Goal: Information Seeking & Learning: Learn about a topic

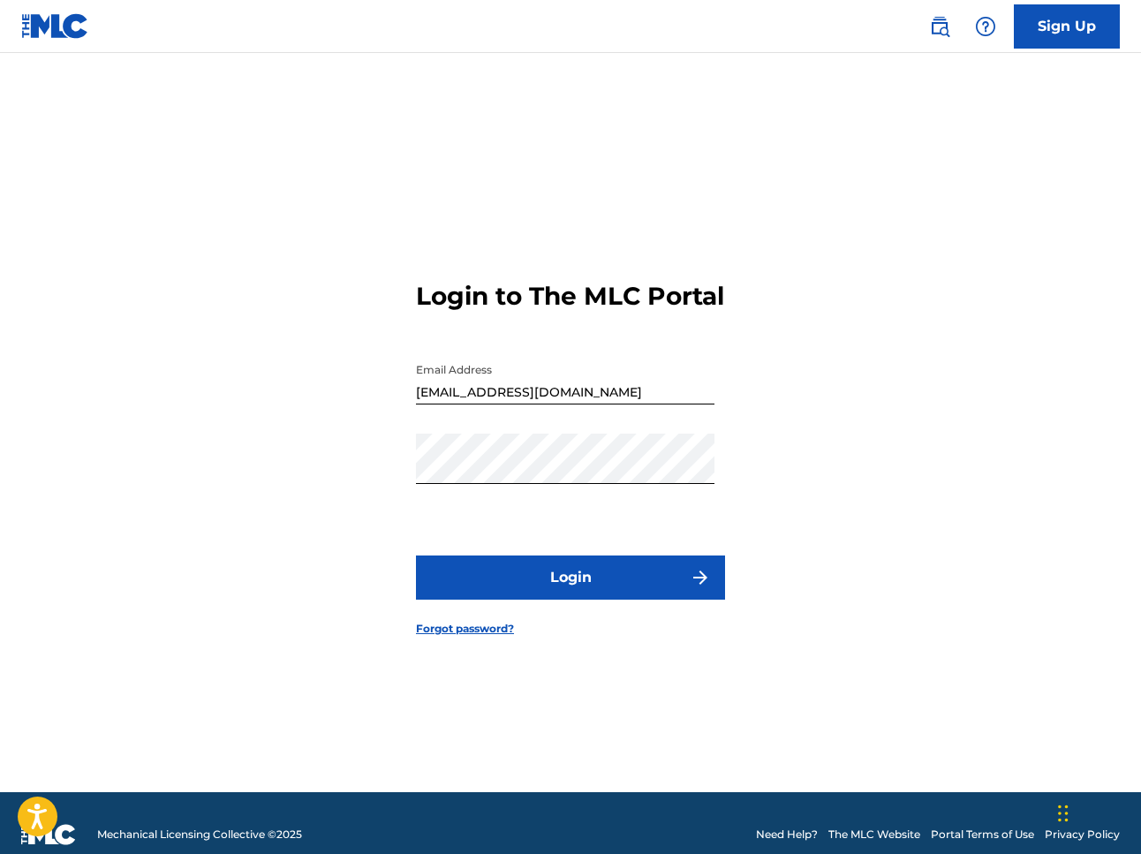
click at [551, 590] on button "Login" at bounding box center [570, 577] width 309 height 44
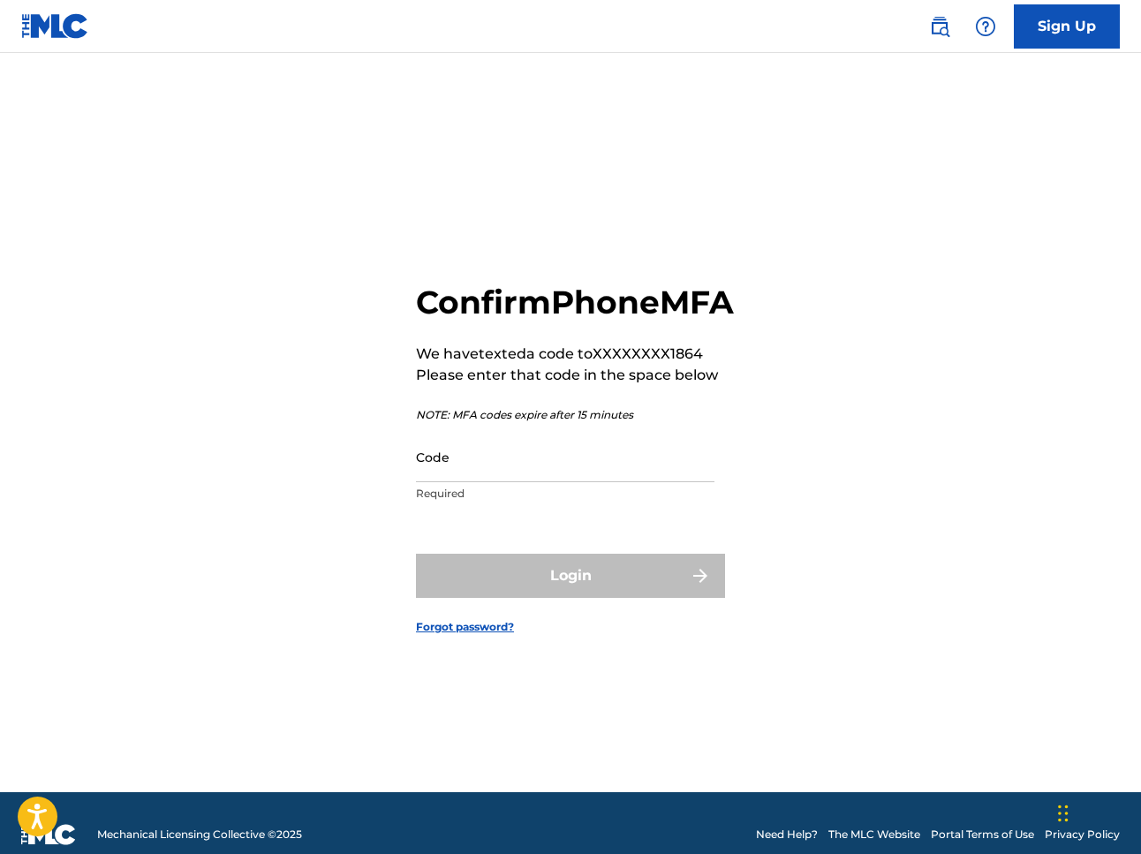
click at [441, 482] on input "Code" at bounding box center [565, 457] width 298 height 50
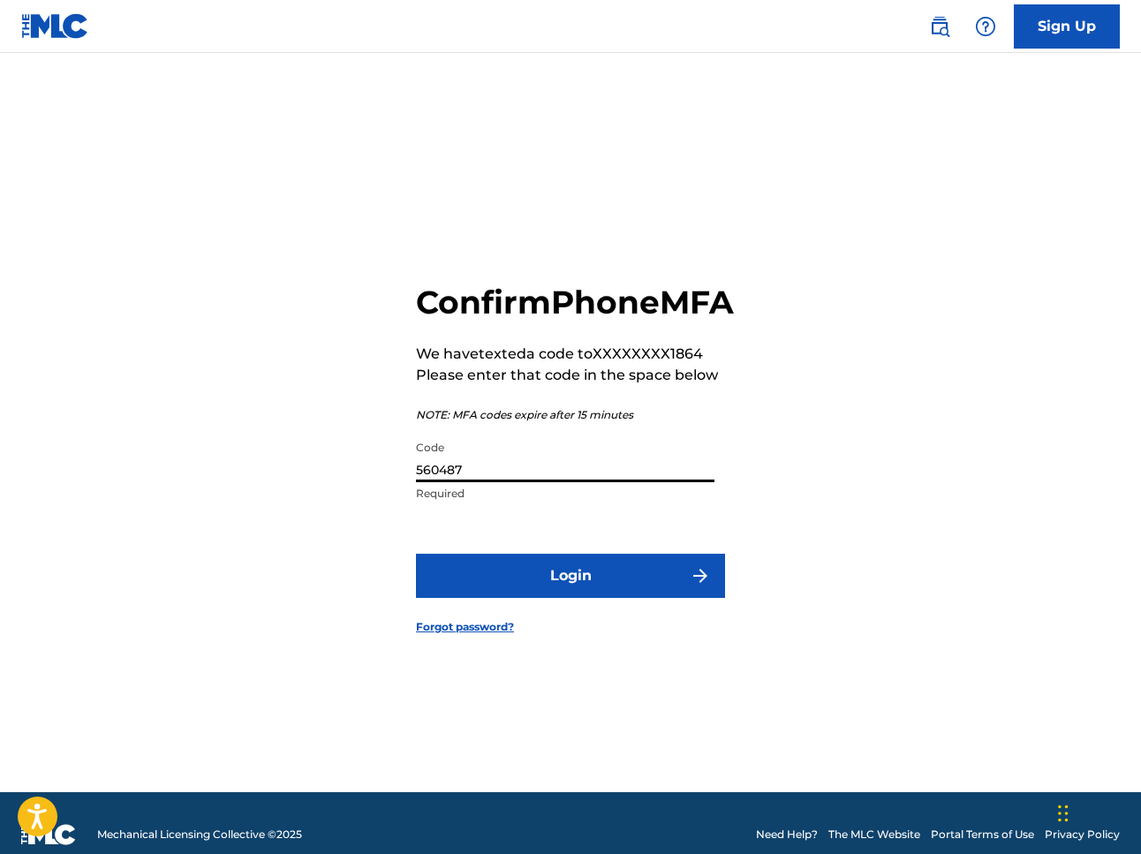
type input "560487"
click at [534, 598] on button "Login" at bounding box center [570, 576] width 309 height 44
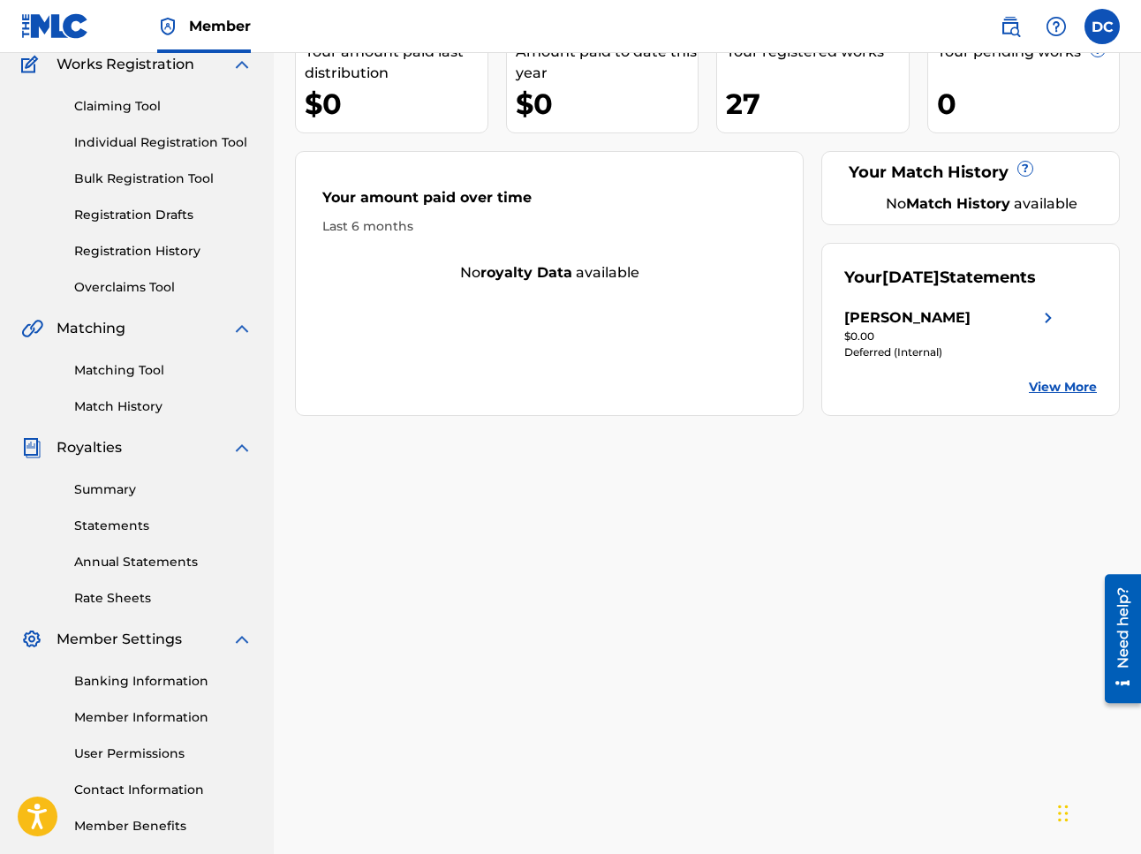
scroll to position [191, 0]
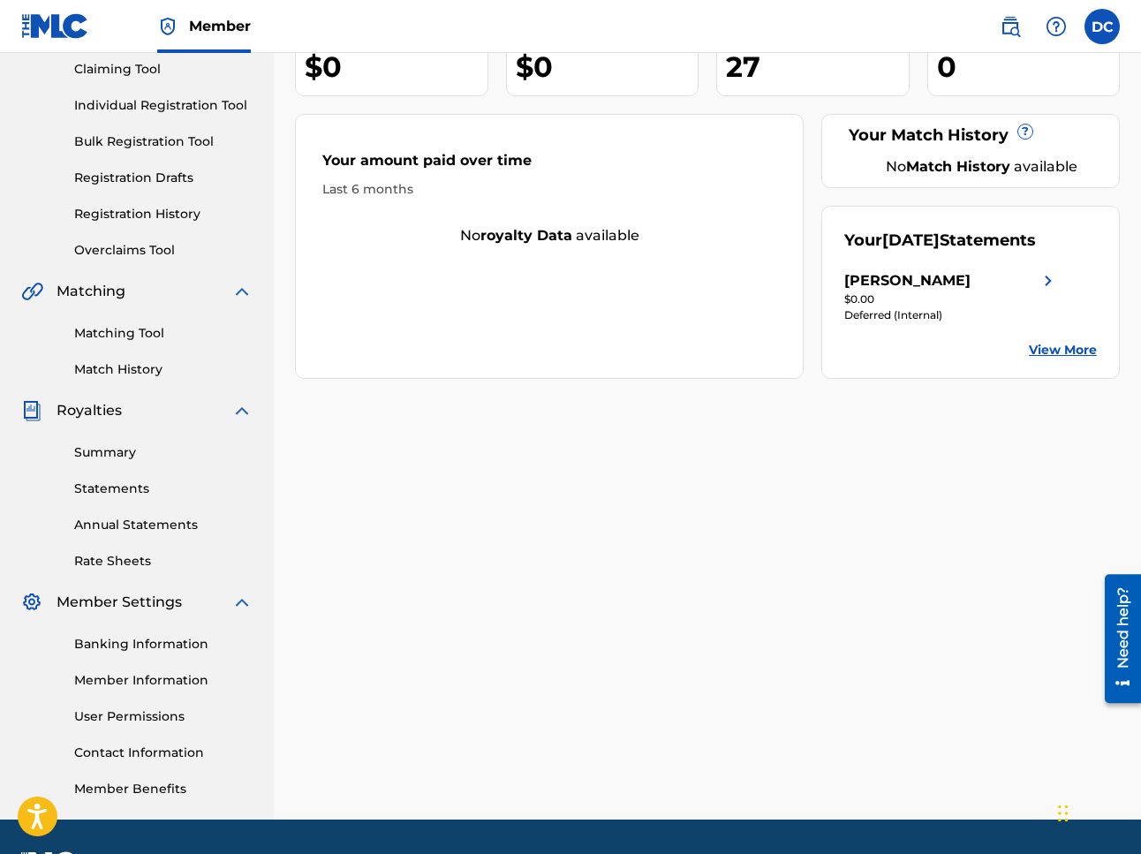
click at [118, 460] on link "Summary" at bounding box center [163, 452] width 178 height 19
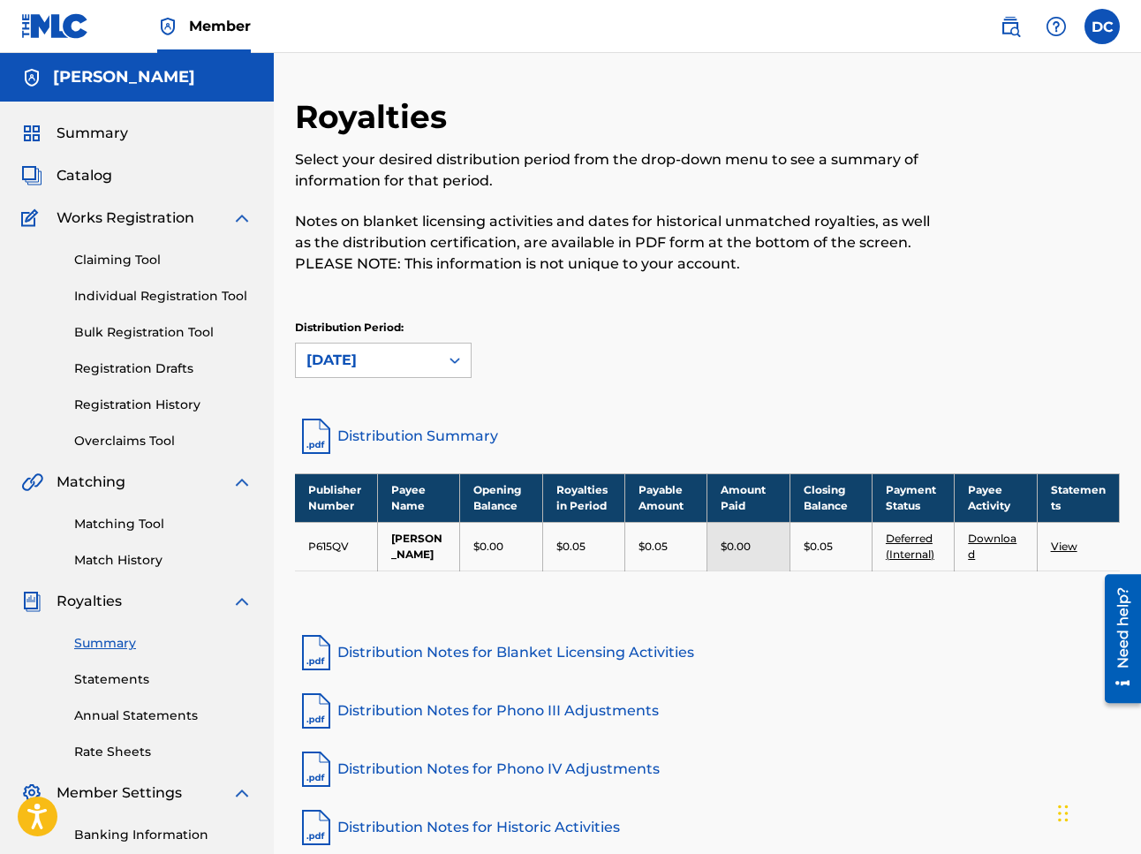
click at [88, 183] on span "Catalog" at bounding box center [84, 175] width 56 height 21
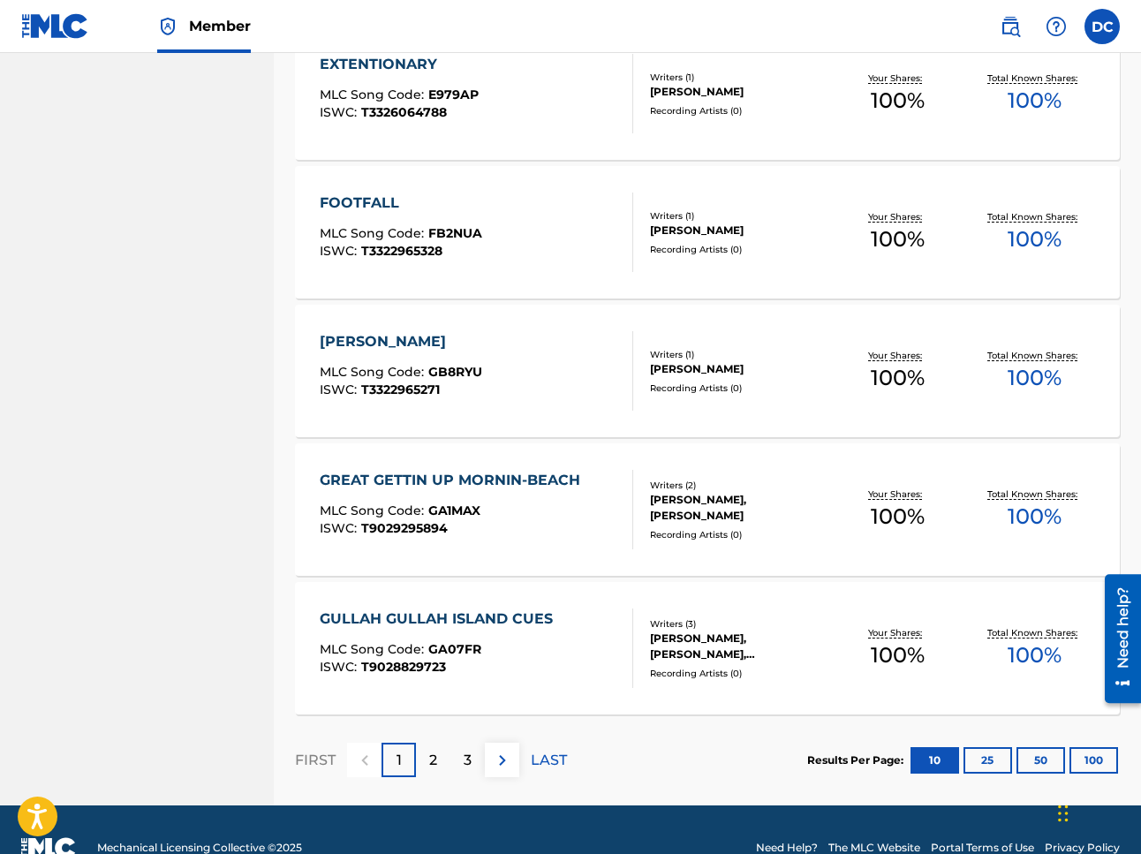
scroll to position [1167, 0]
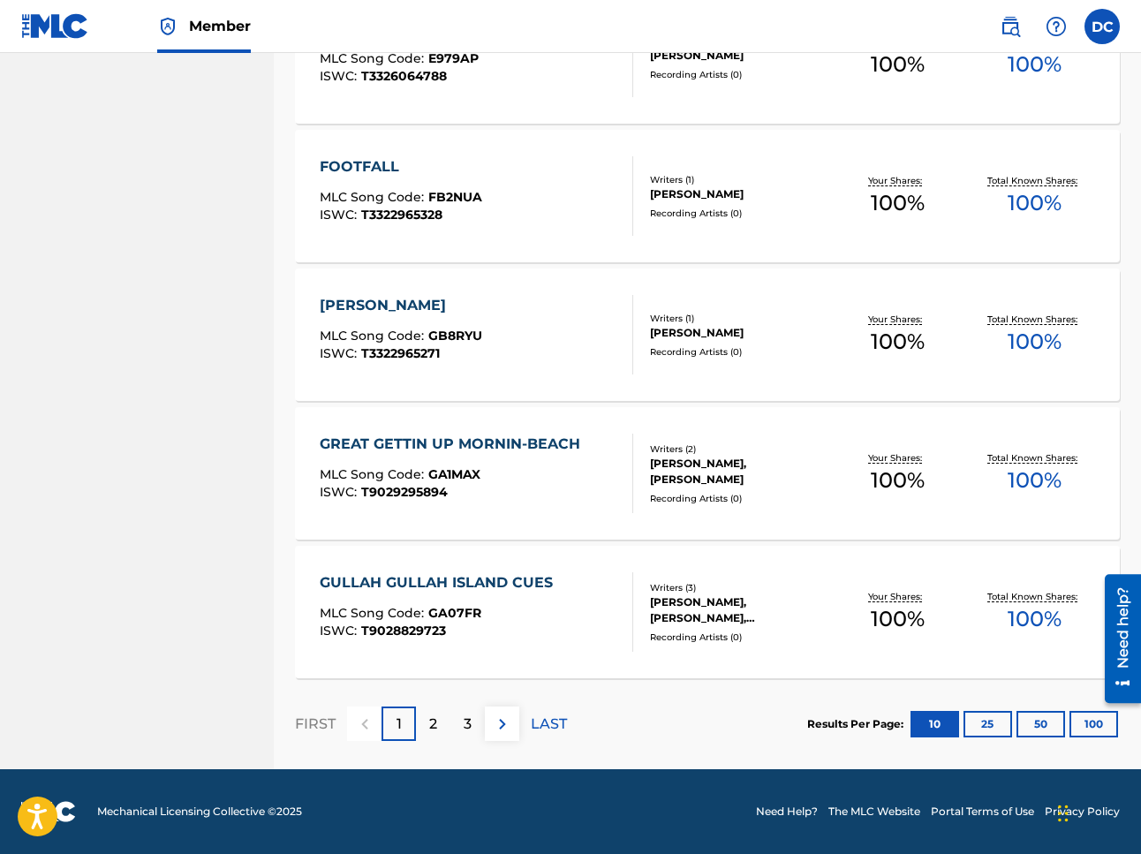
click at [434, 734] on p "2" at bounding box center [433, 723] width 8 height 21
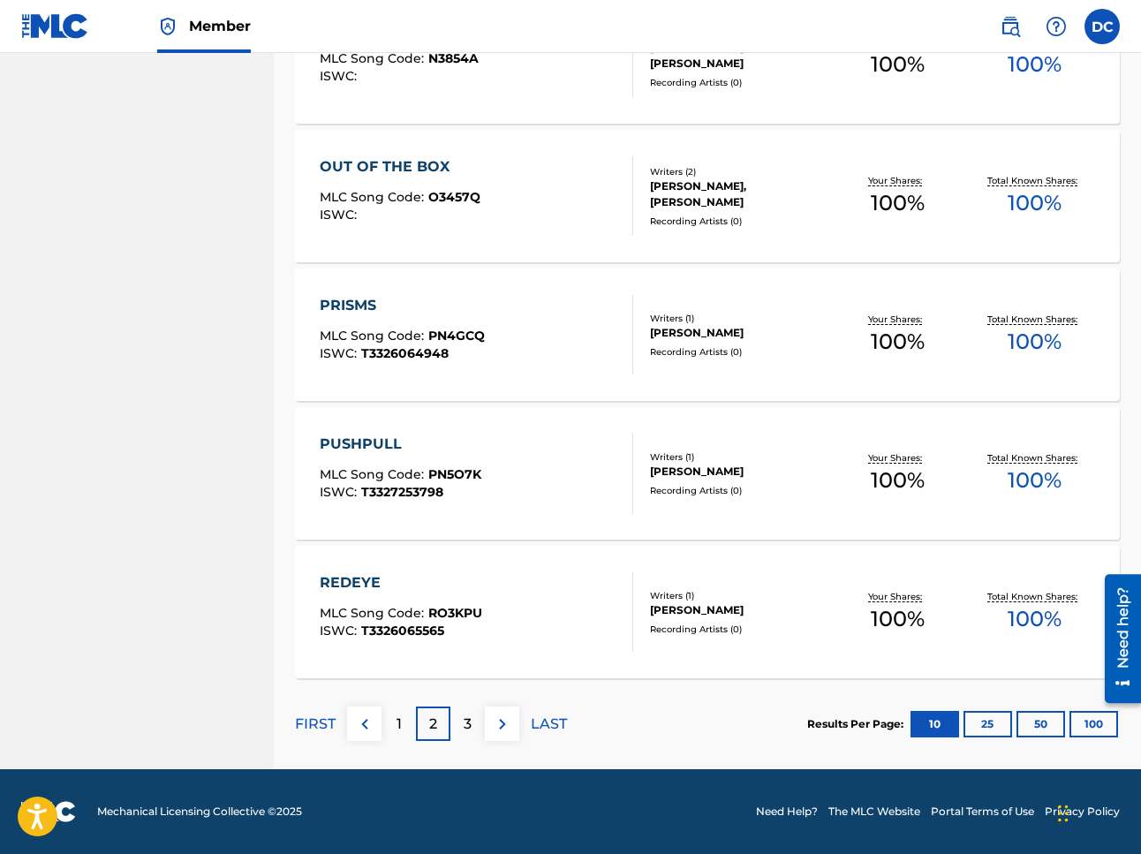
click at [470, 718] on p "3" at bounding box center [467, 723] width 8 height 21
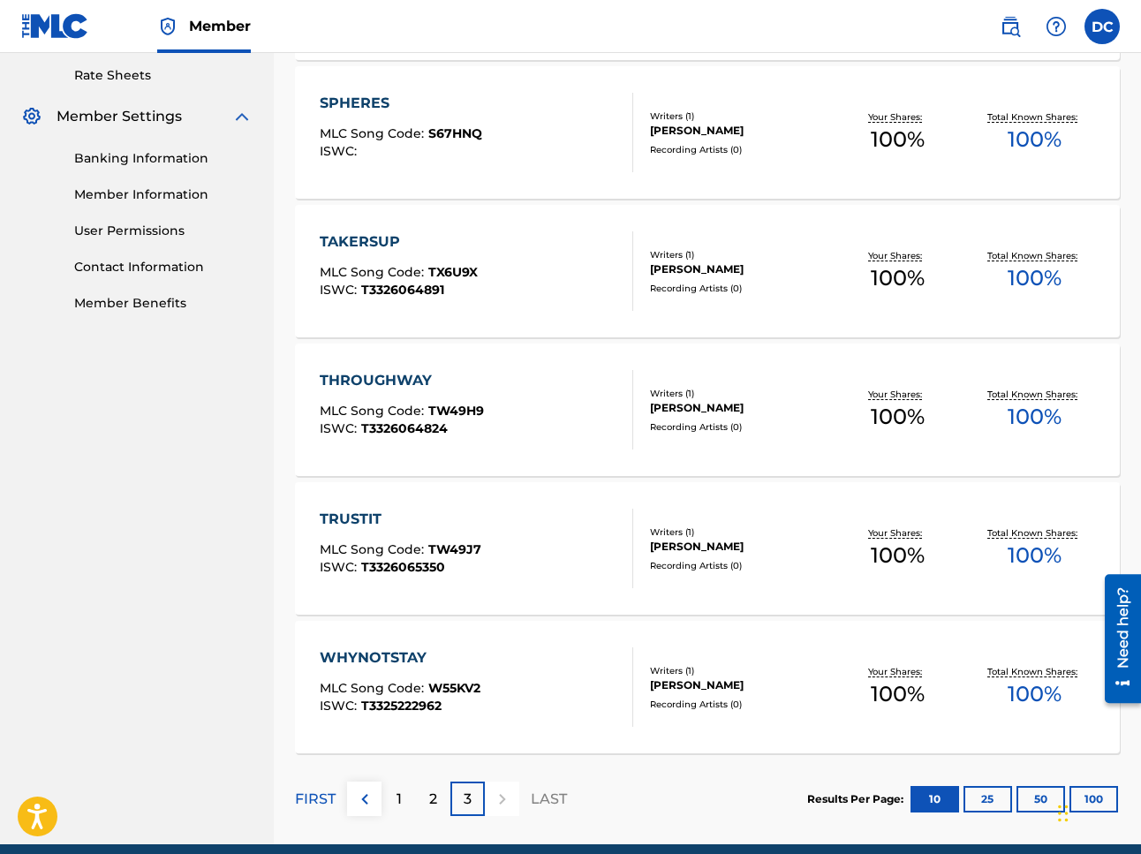
scroll to position [751, 0]
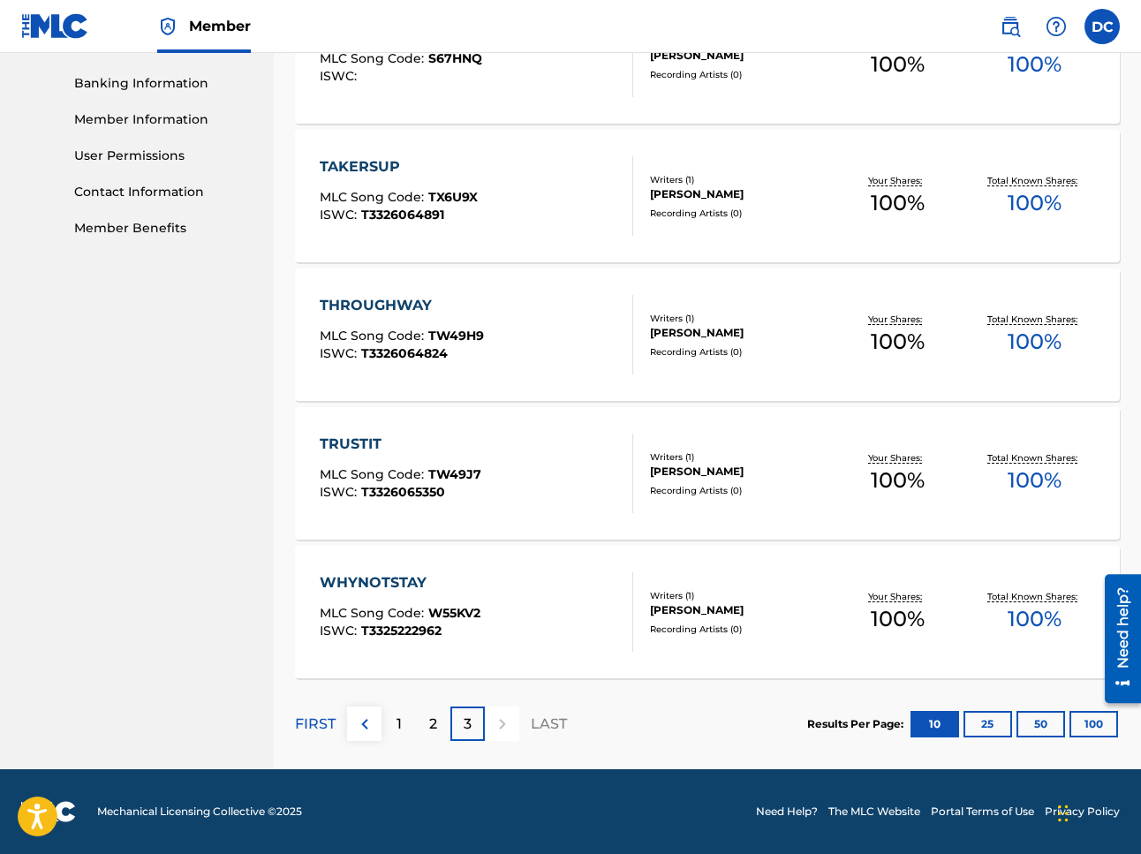
click at [398, 727] on p "1" at bounding box center [398, 723] width 5 height 21
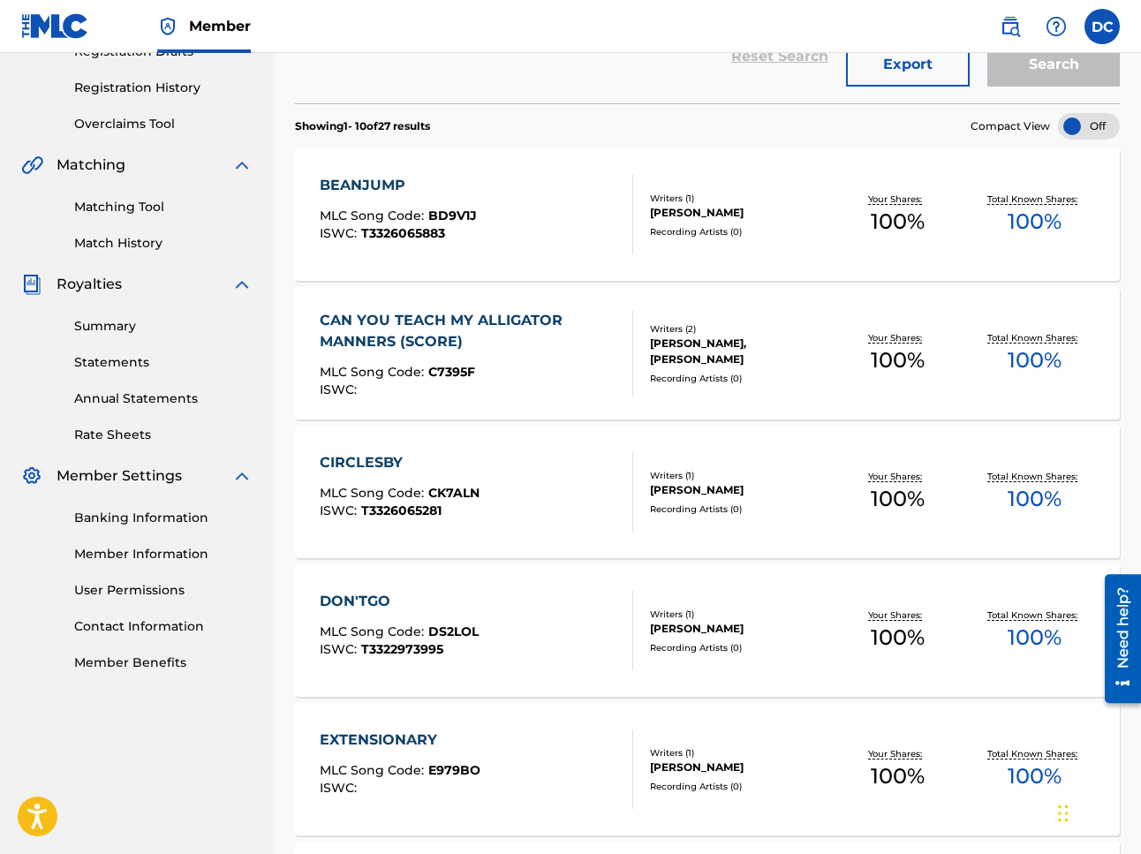
scroll to position [313, 0]
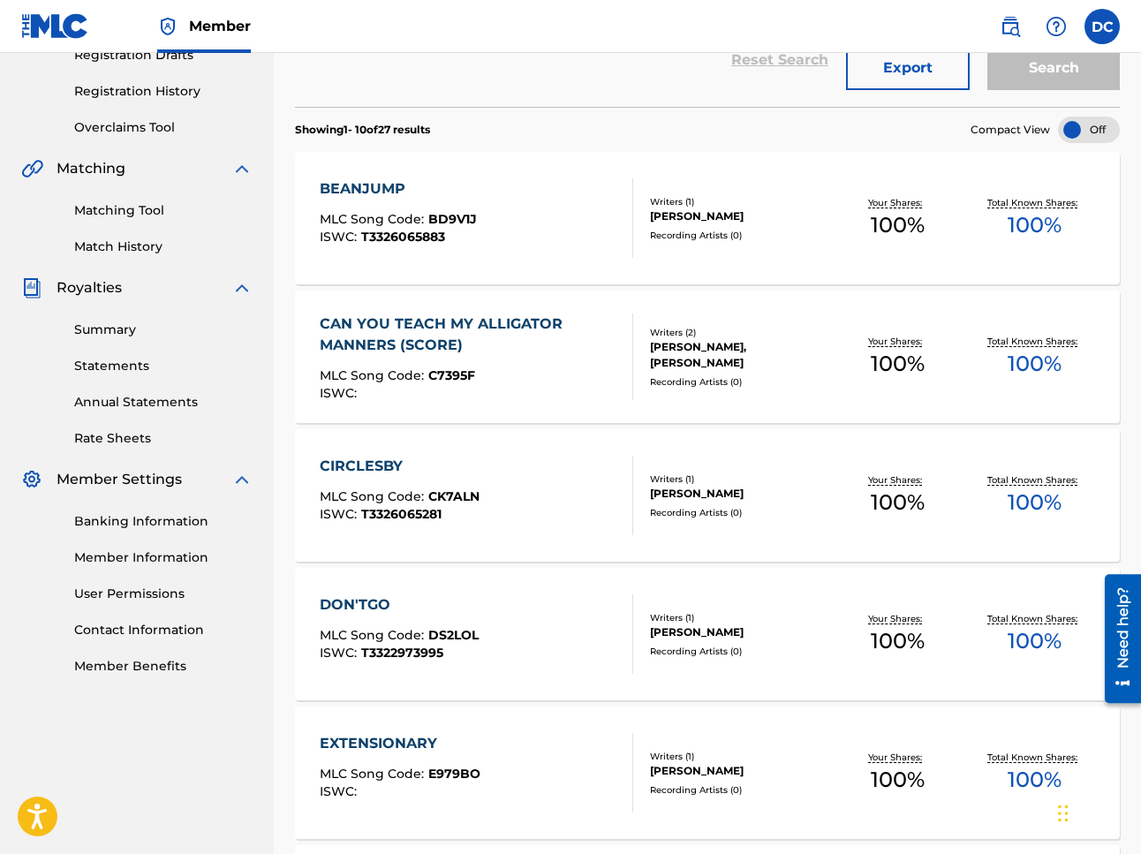
click at [459, 329] on div "CAN YOU TEACH MY ALLIGATOR MANNERS (SCORE)" at bounding box center [469, 334] width 298 height 42
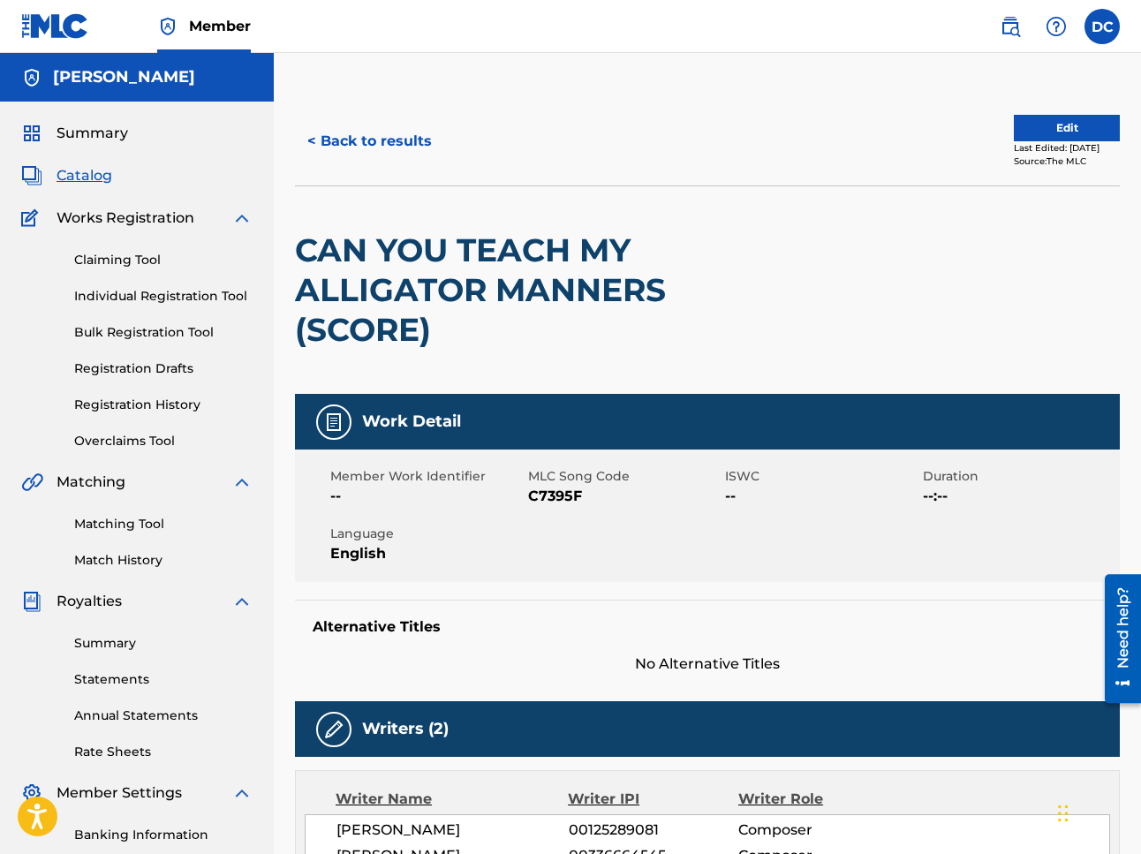
click at [367, 135] on button "< Back to results" at bounding box center [369, 141] width 149 height 44
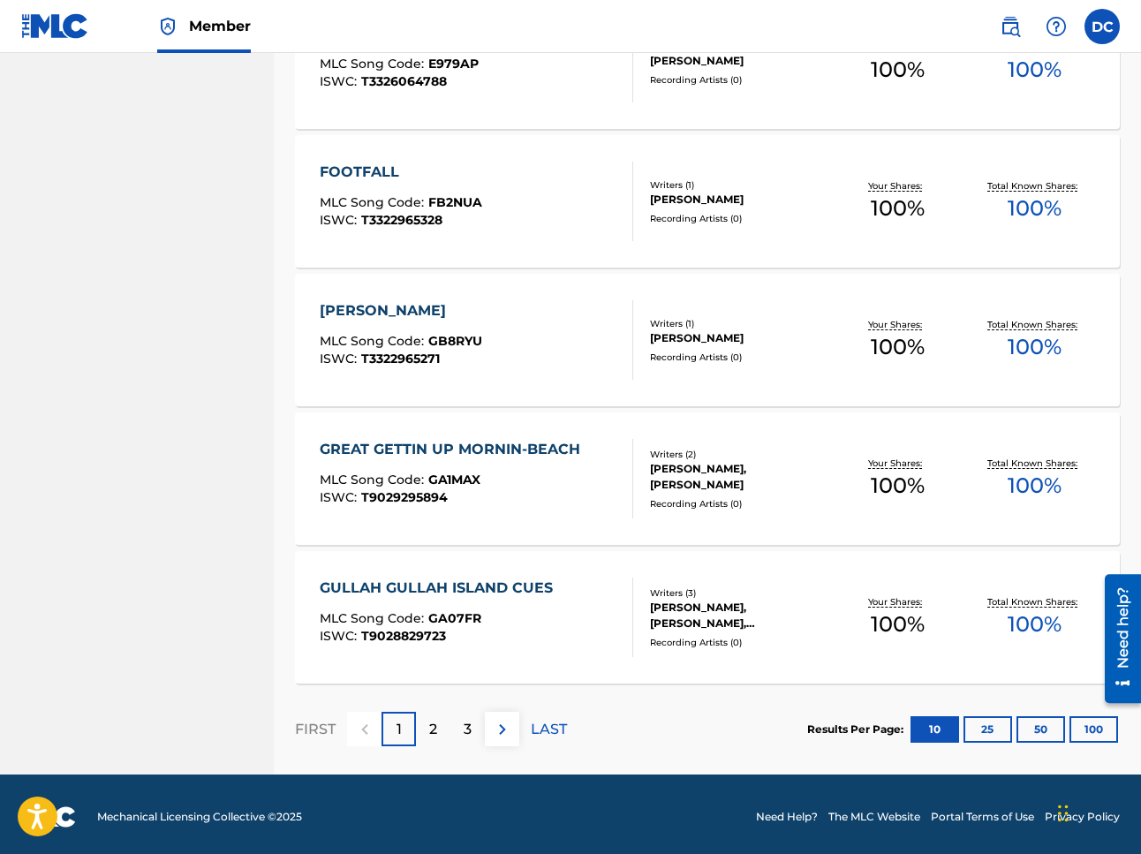
scroll to position [1167, 0]
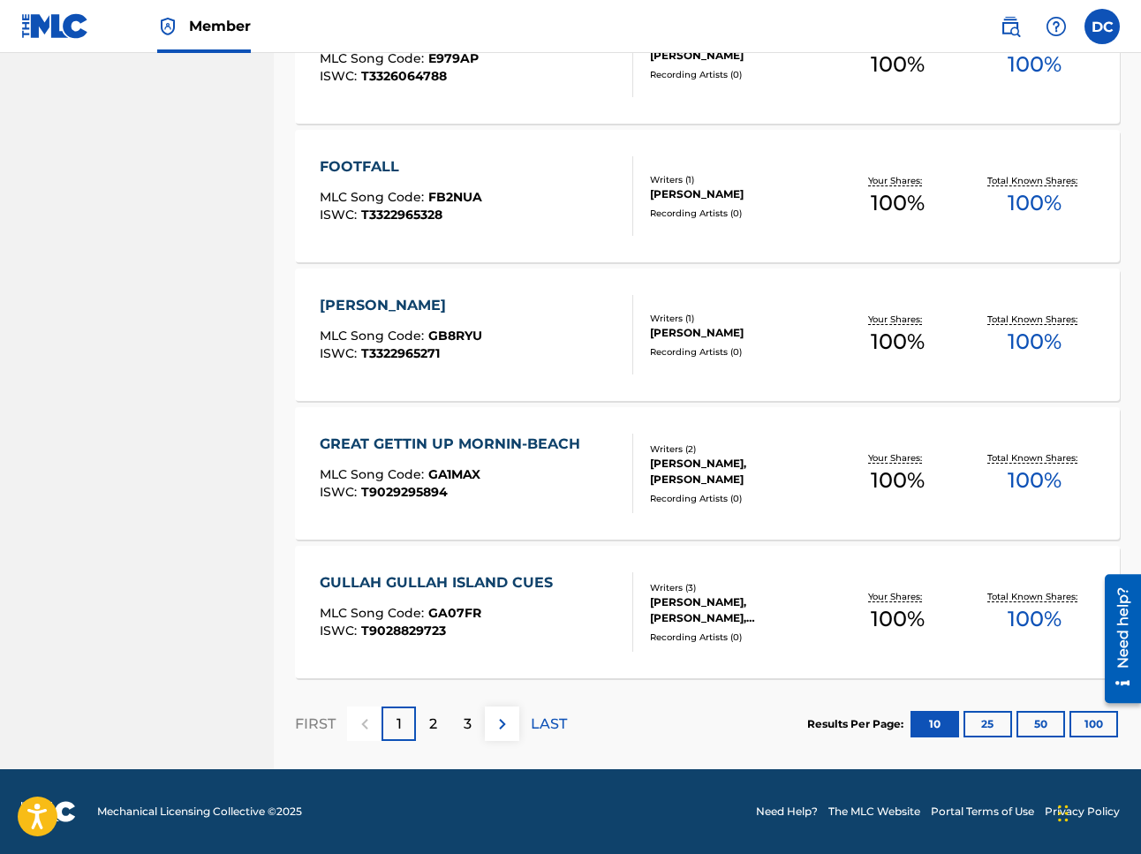
click at [429, 725] on p "2" at bounding box center [433, 723] width 8 height 21
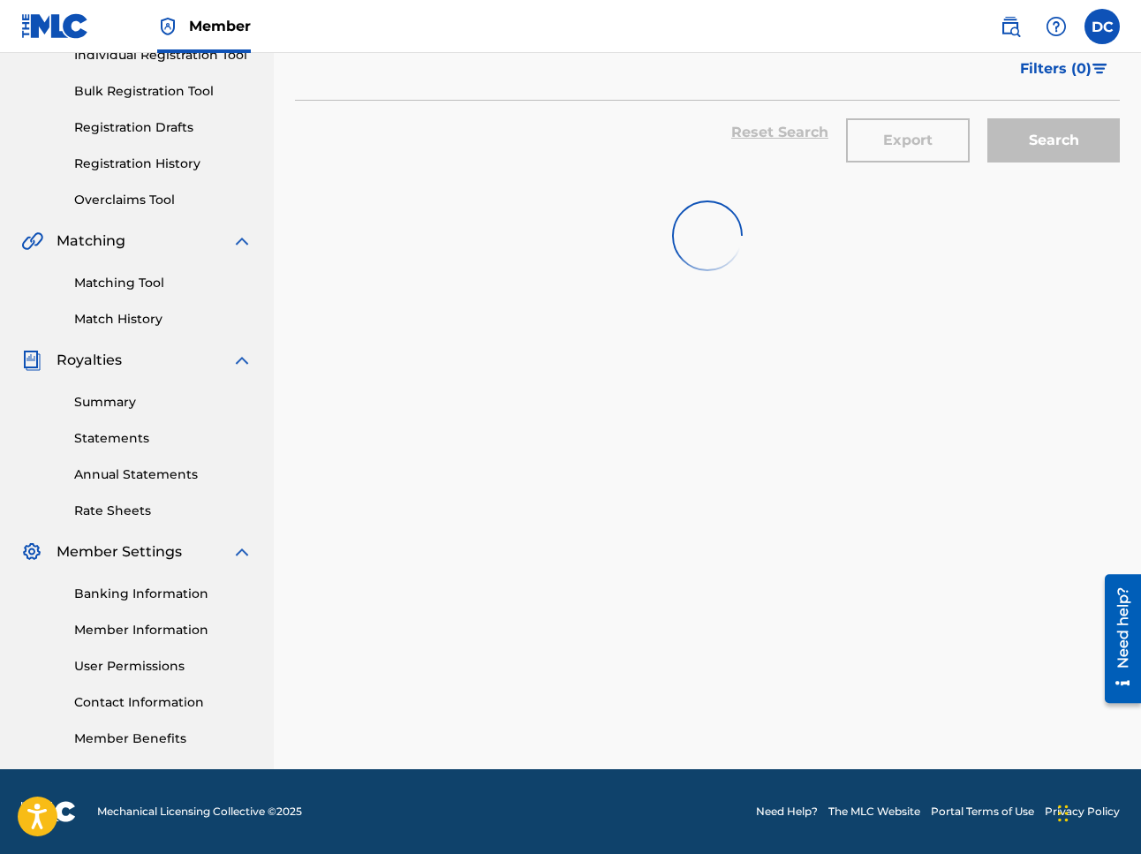
scroll to position [241, 0]
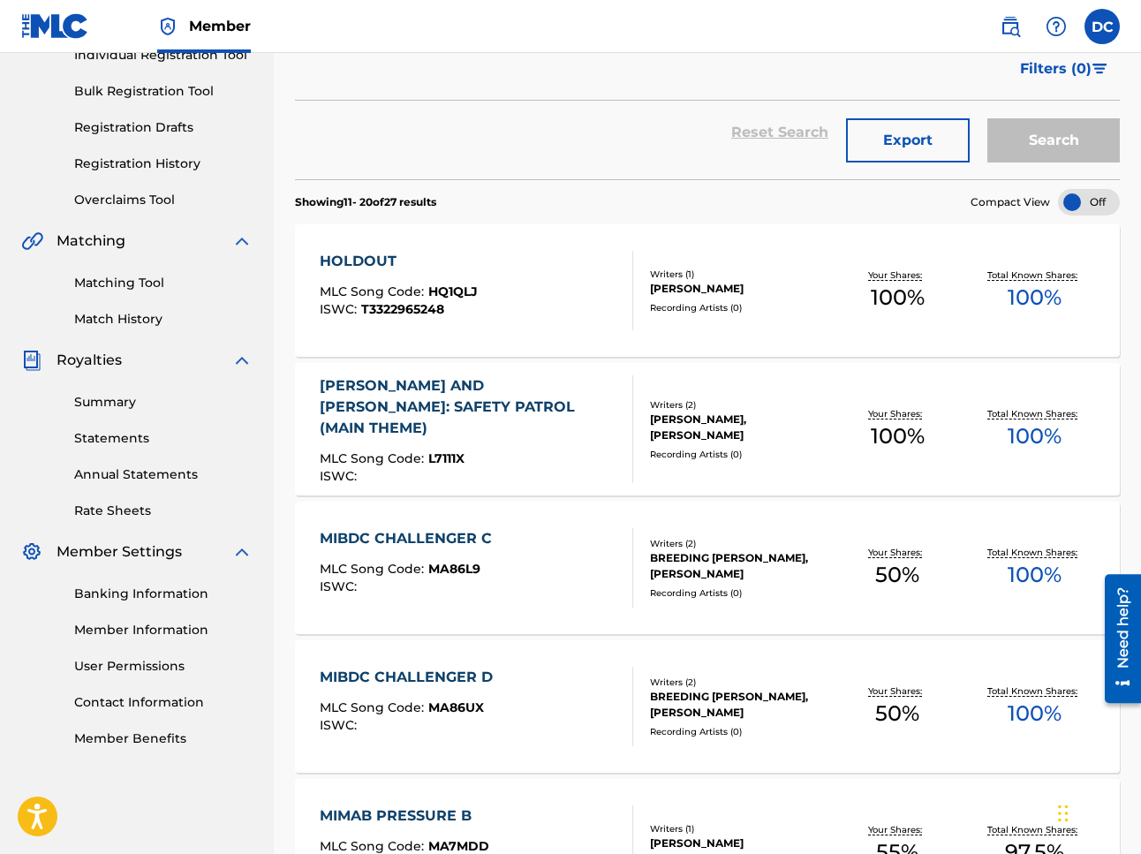
click at [493, 400] on div "[PERSON_NAME] AND [PERSON_NAME]: SAFETY PATROL (MAIN THEME)" at bounding box center [469, 407] width 298 height 64
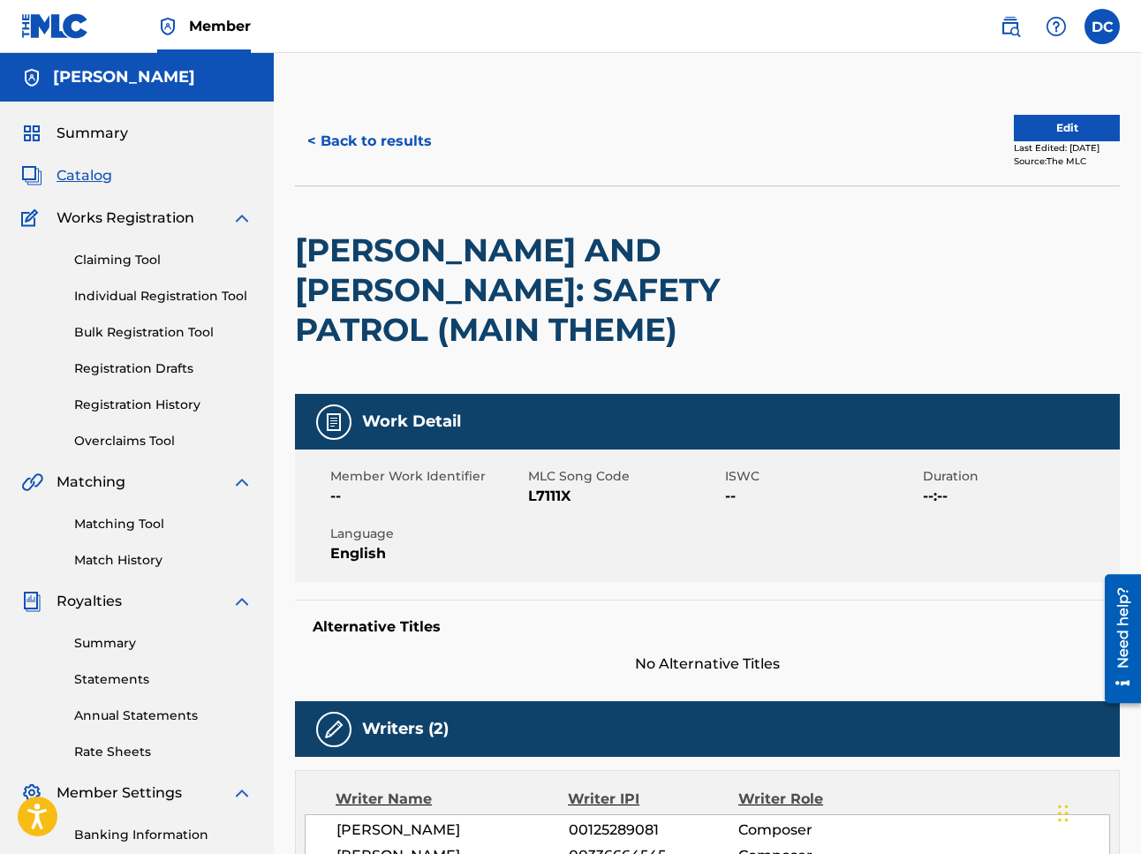
click at [358, 147] on button "< Back to results" at bounding box center [369, 141] width 149 height 44
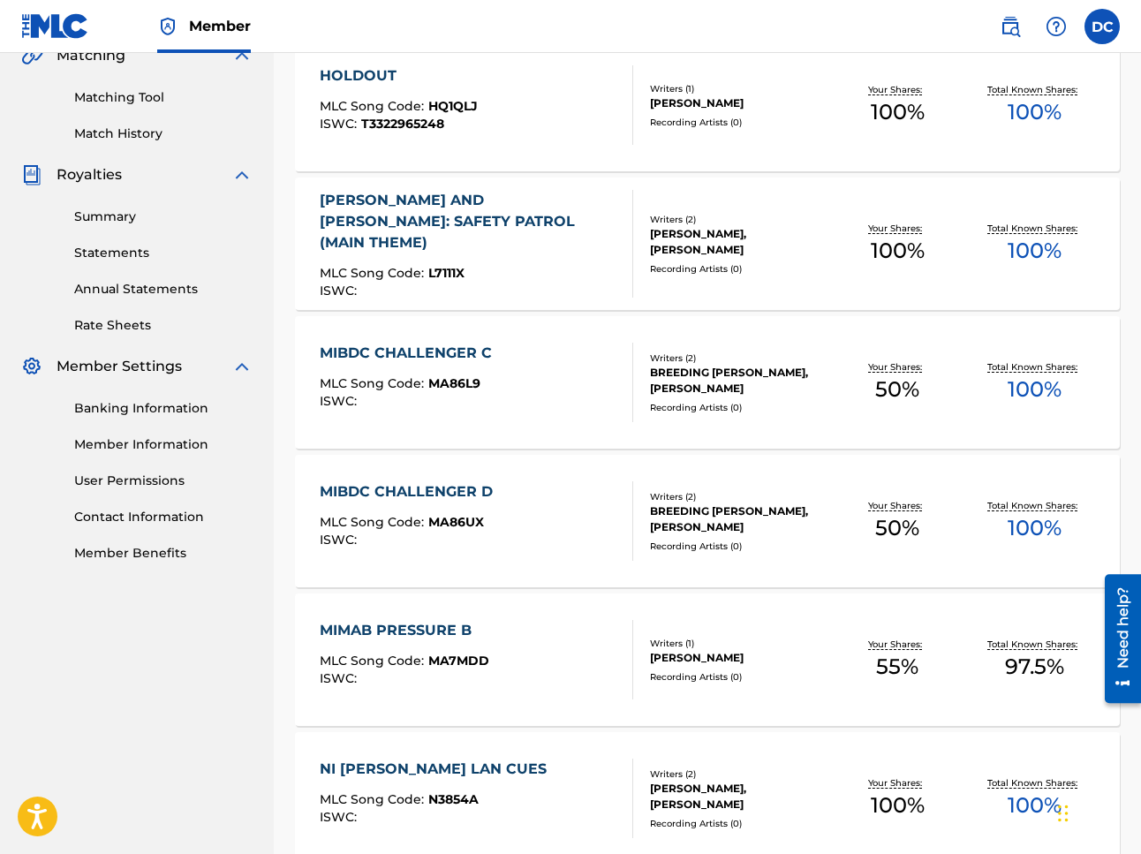
scroll to position [427, 0]
click at [417, 343] on div "MIBDC CHALLENGER C" at bounding box center [410, 352] width 181 height 21
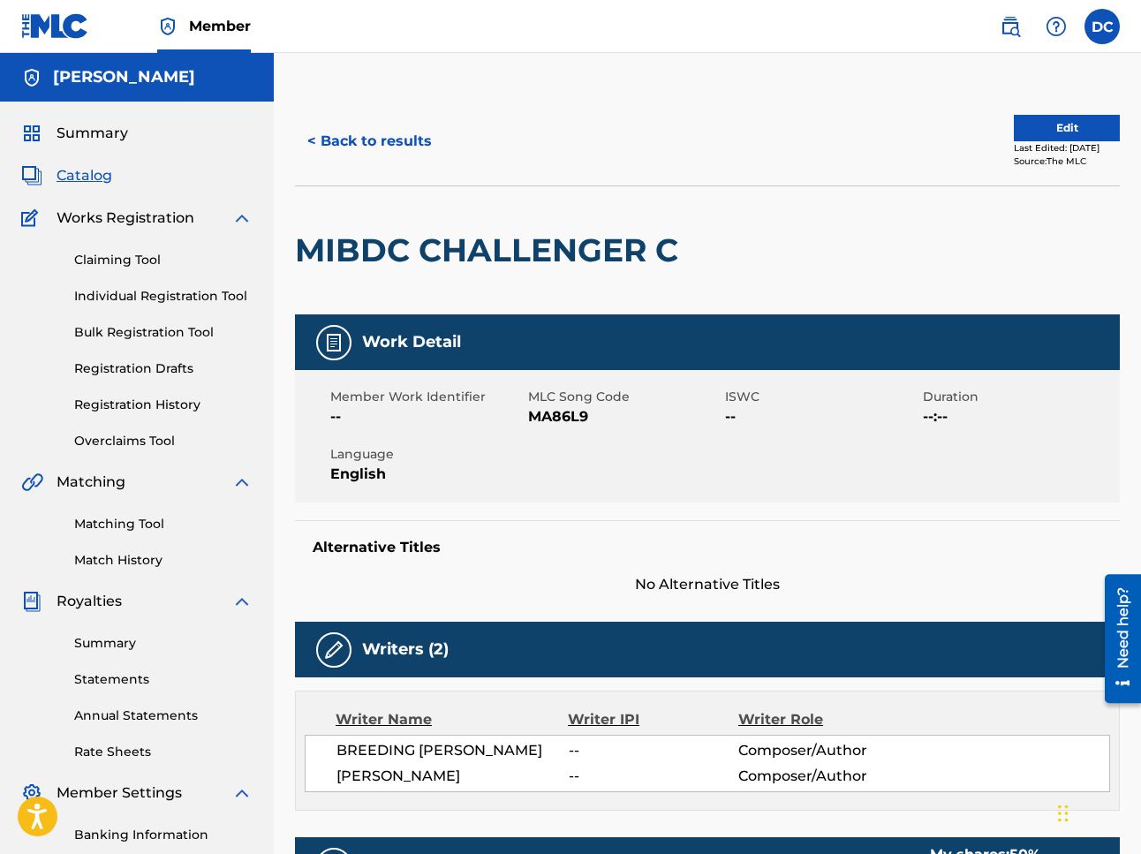
click at [347, 146] on button "< Back to results" at bounding box center [369, 141] width 149 height 44
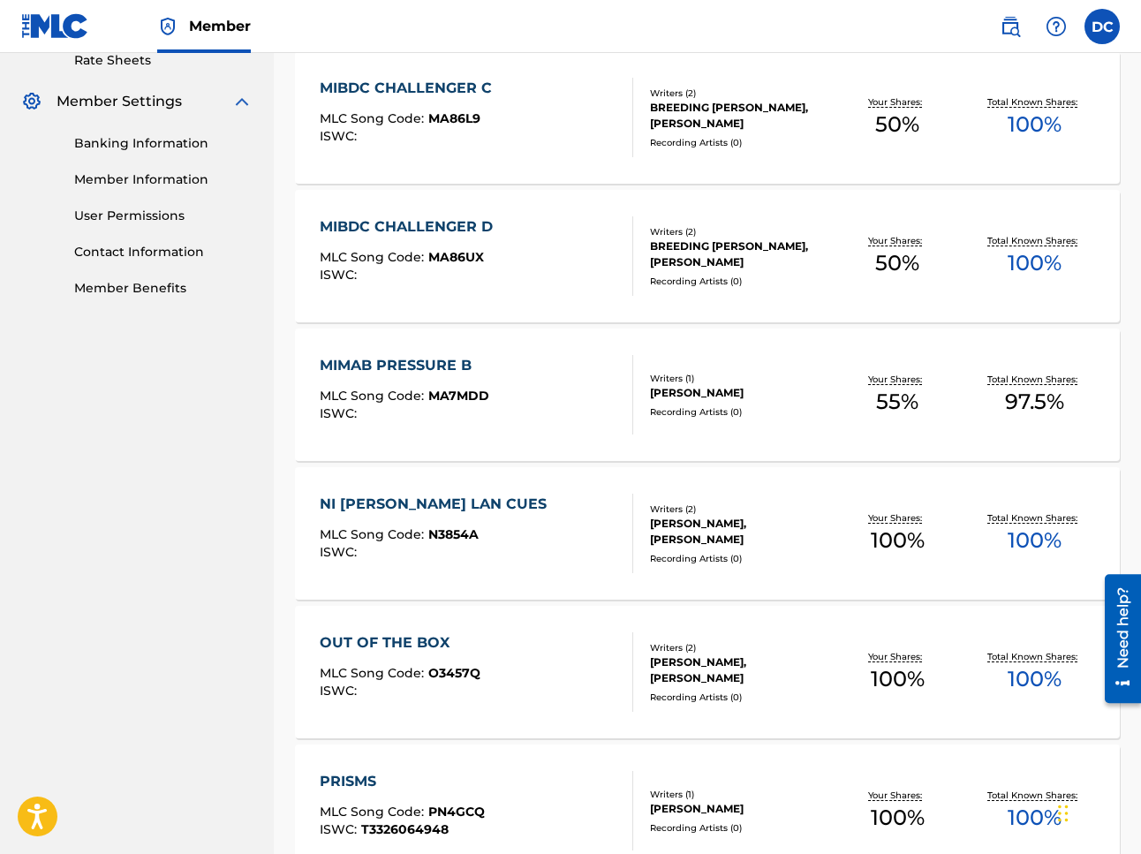
scroll to position [699, 0]
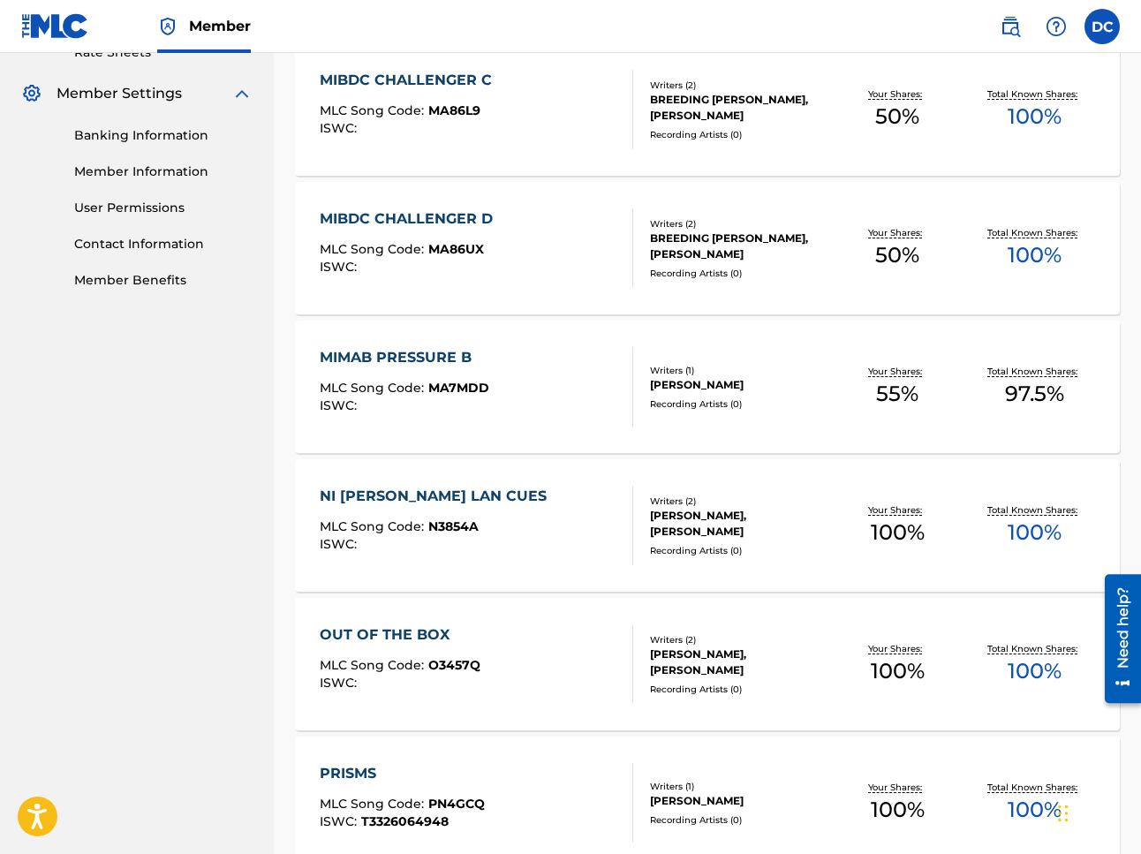
click at [401, 493] on div "NI [PERSON_NAME] LAN CUES" at bounding box center [438, 496] width 236 height 21
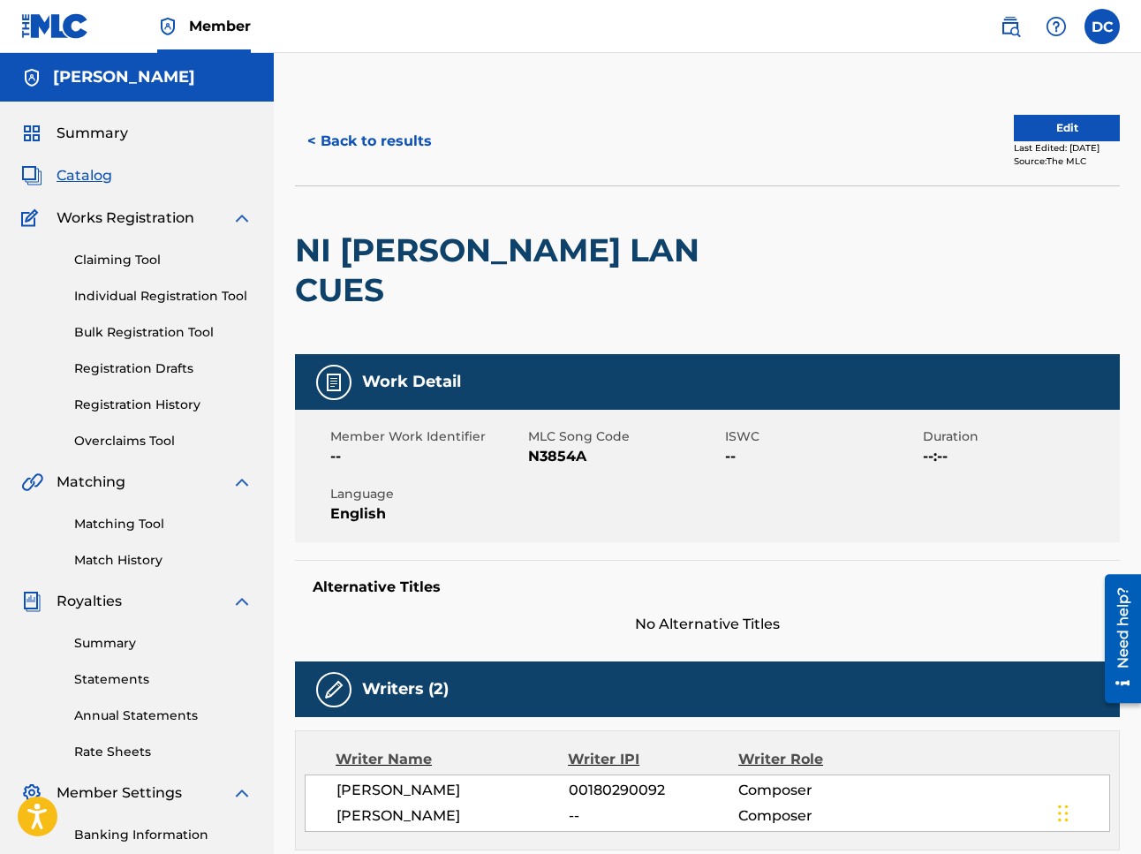
click at [357, 145] on button "< Back to results" at bounding box center [369, 141] width 149 height 44
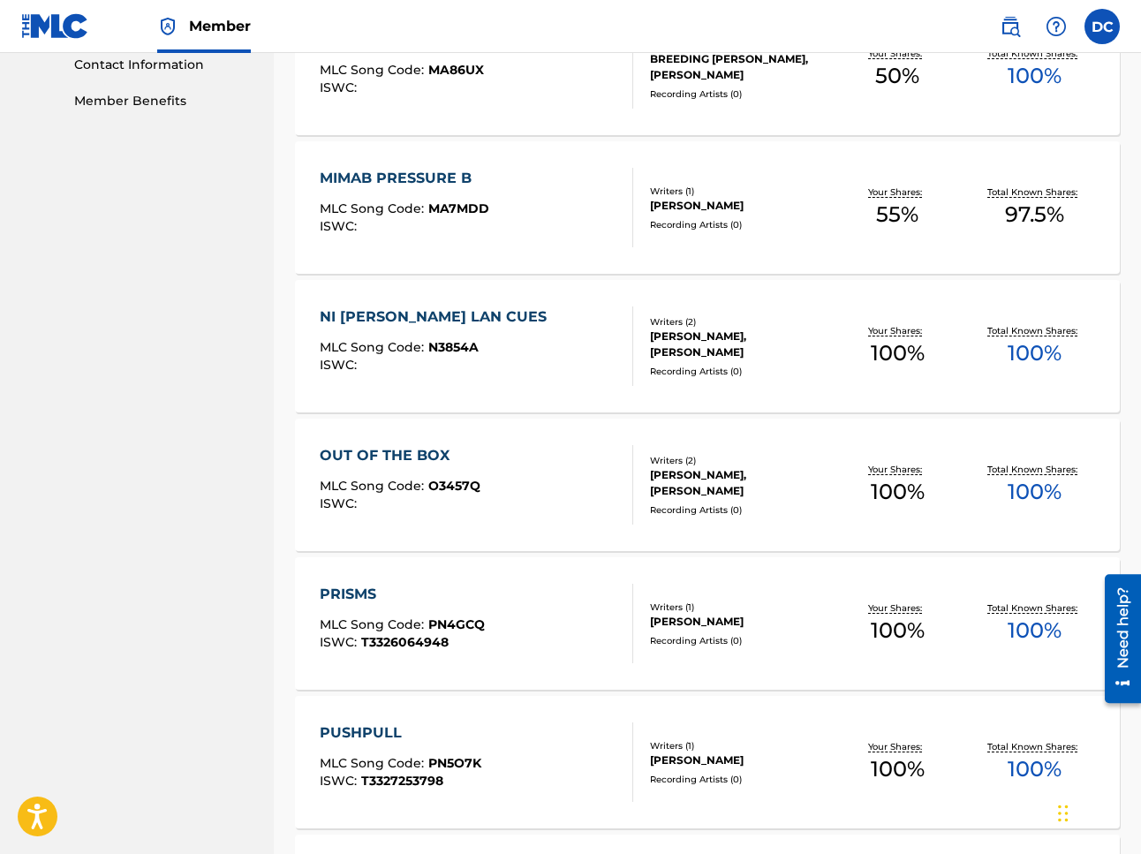
scroll to position [885, 0]
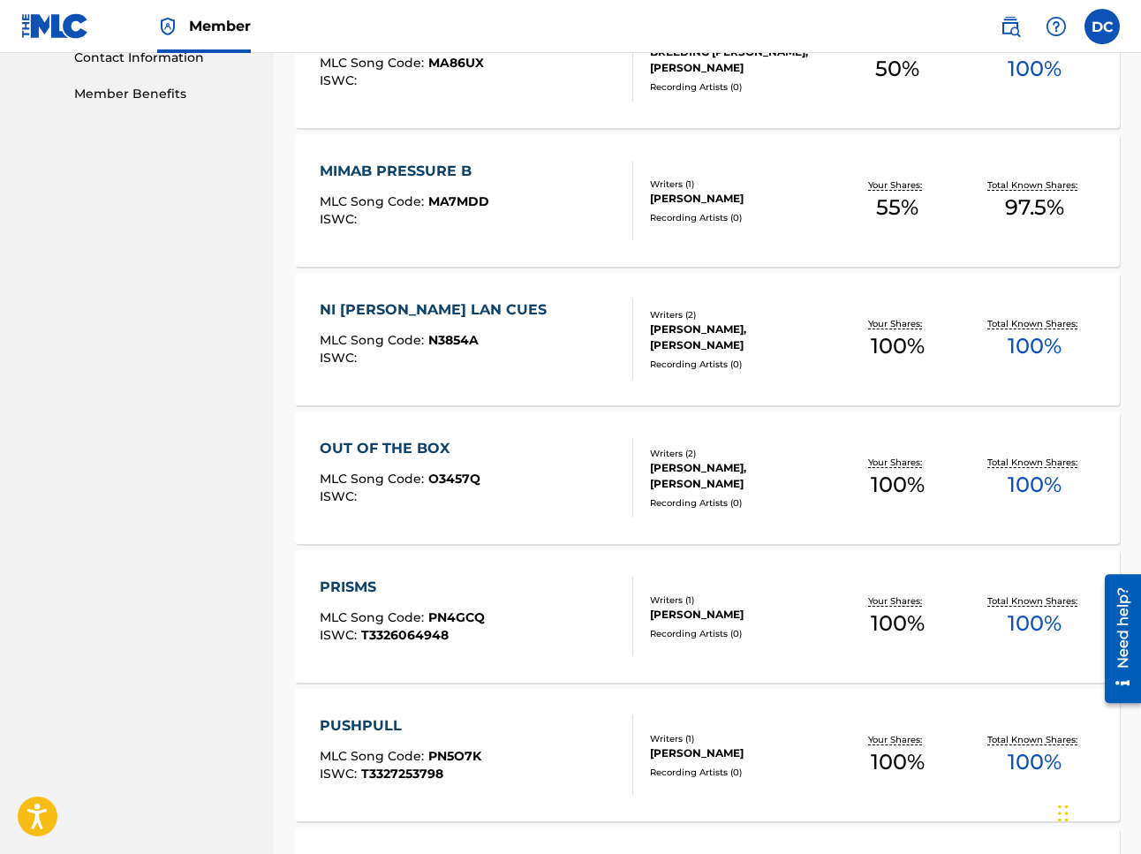
click at [397, 448] on div "OUT OF THE BOX" at bounding box center [400, 448] width 161 height 21
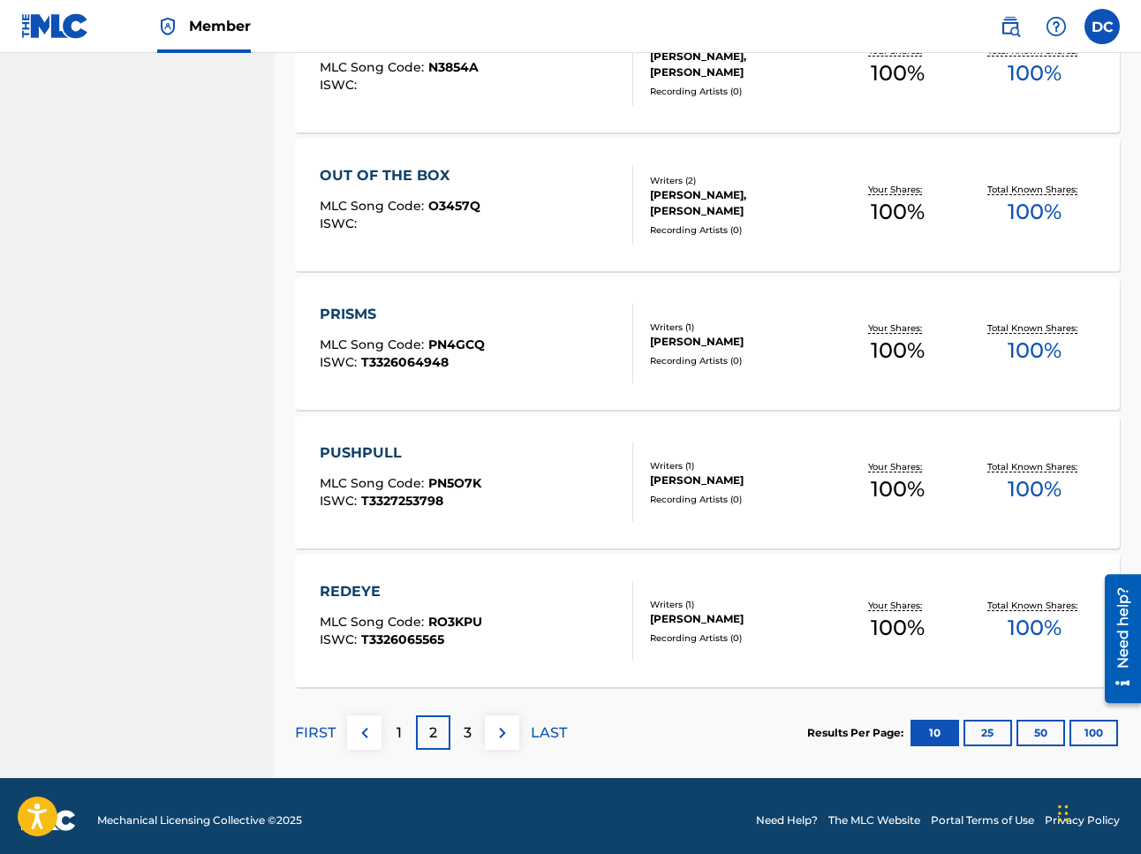
scroll to position [1167, 0]
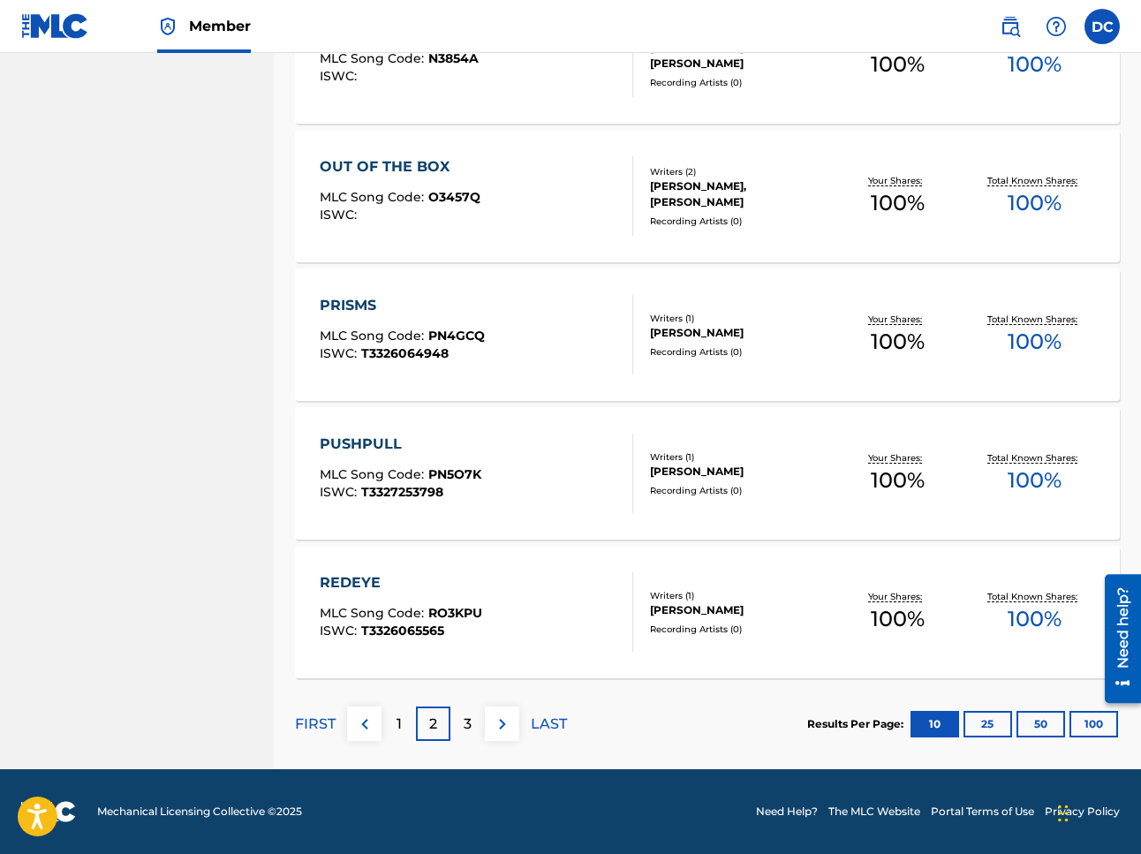
click at [393, 729] on div "1" at bounding box center [398, 723] width 34 height 34
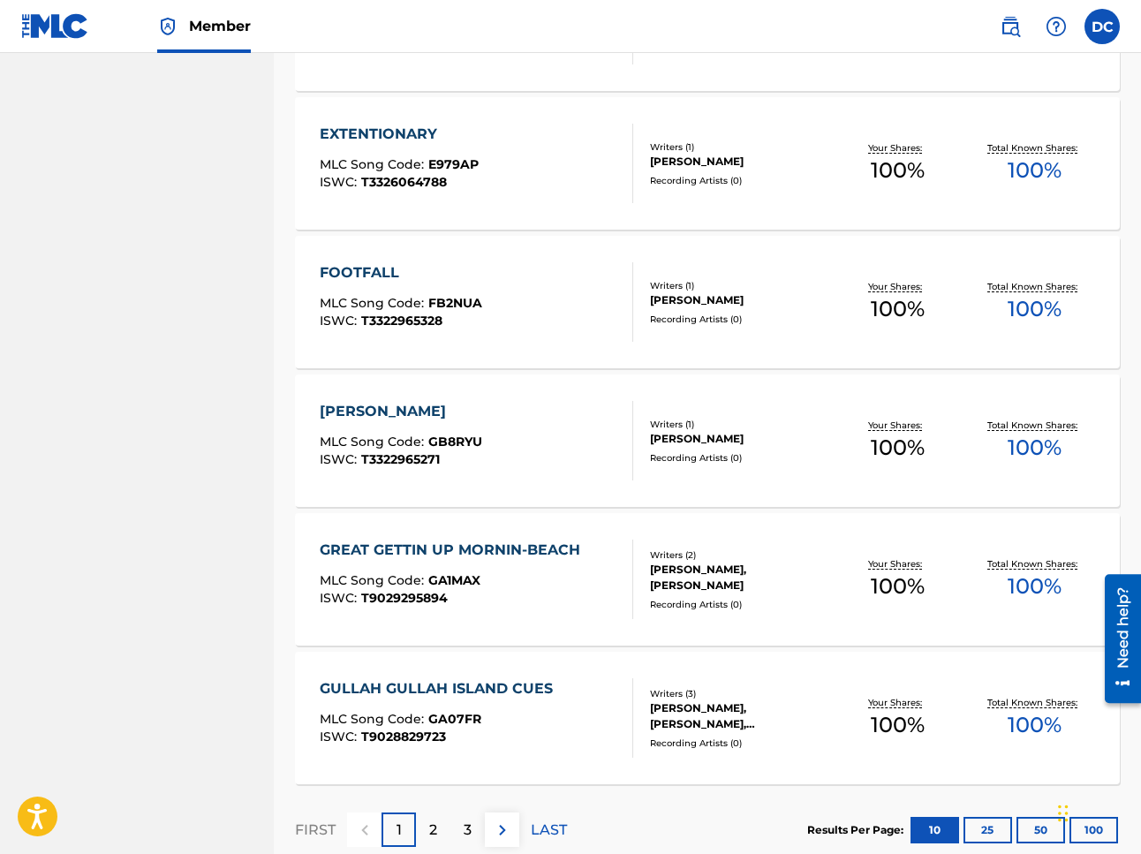
scroll to position [1080, 0]
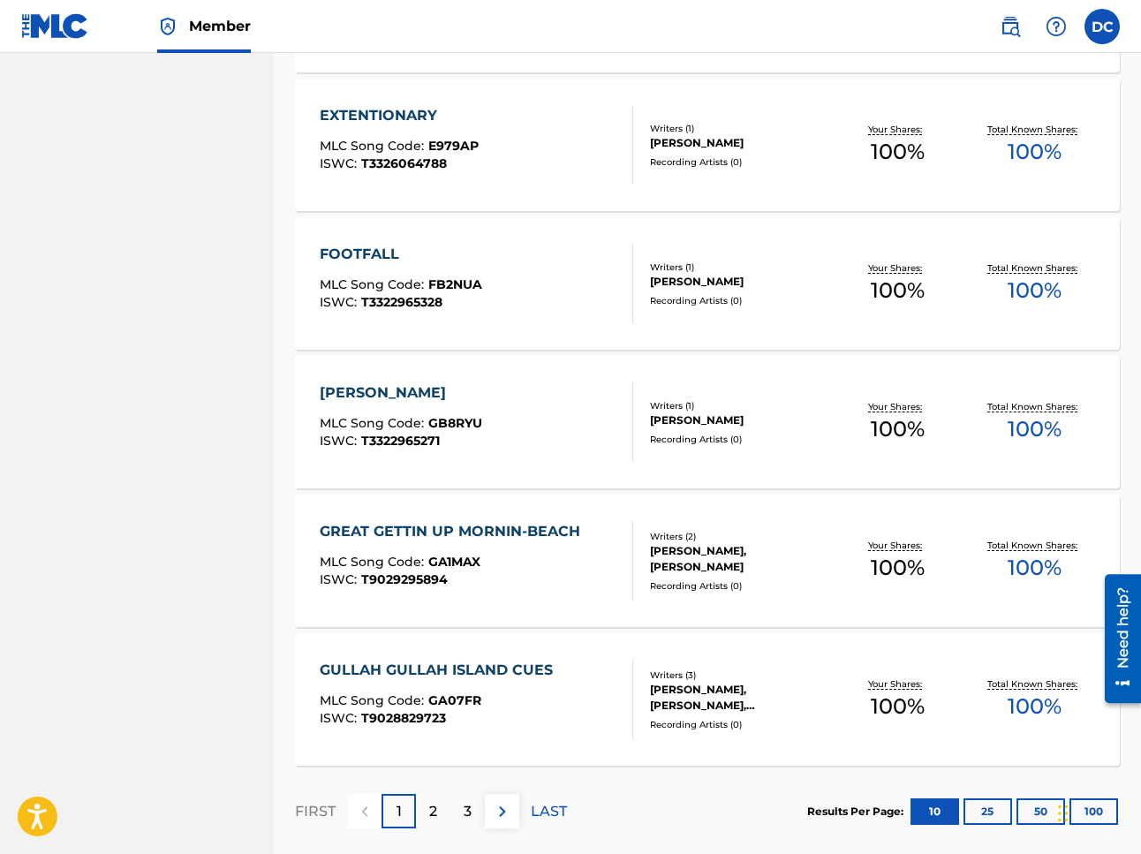
click at [568, 609] on div "GREAT GETTIN UP MORNIN-BEACH MLC Song Code : GA1MAX ISWC : T9029295894 Writers …" at bounding box center [707, 560] width 825 height 132
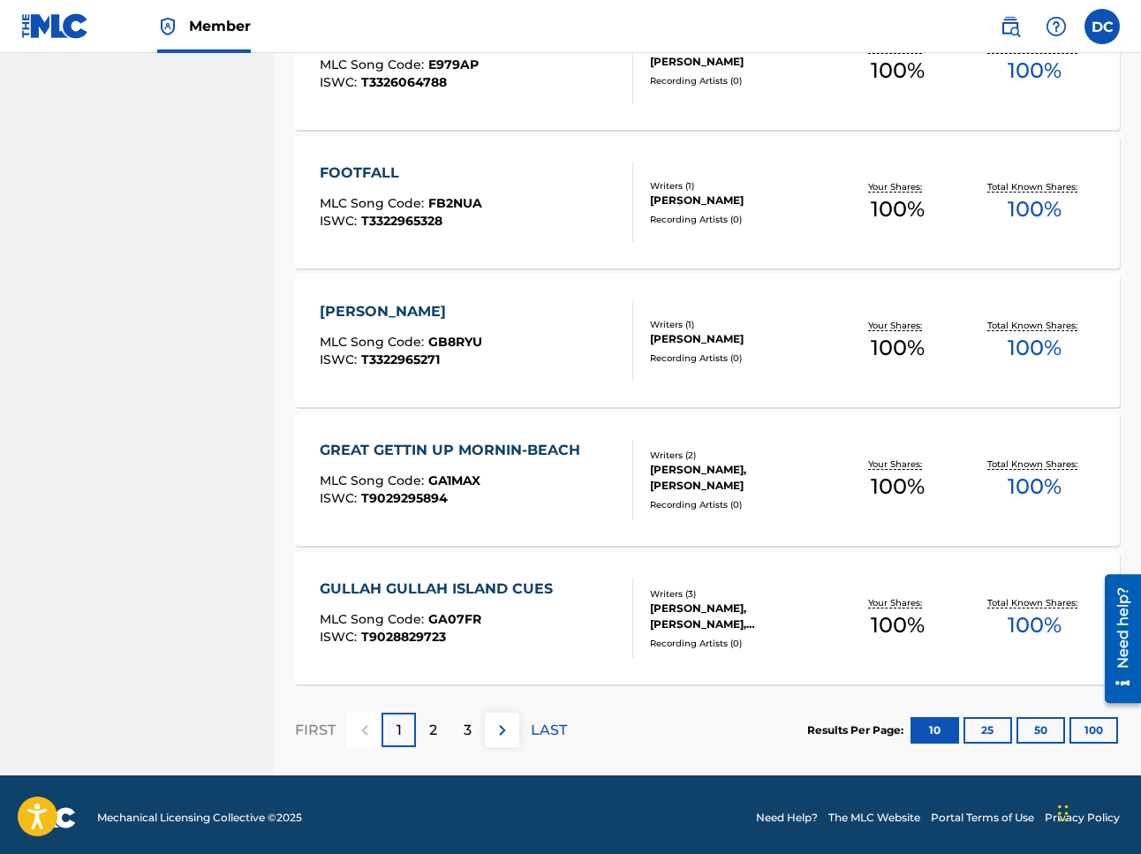
scroll to position [1163, 0]
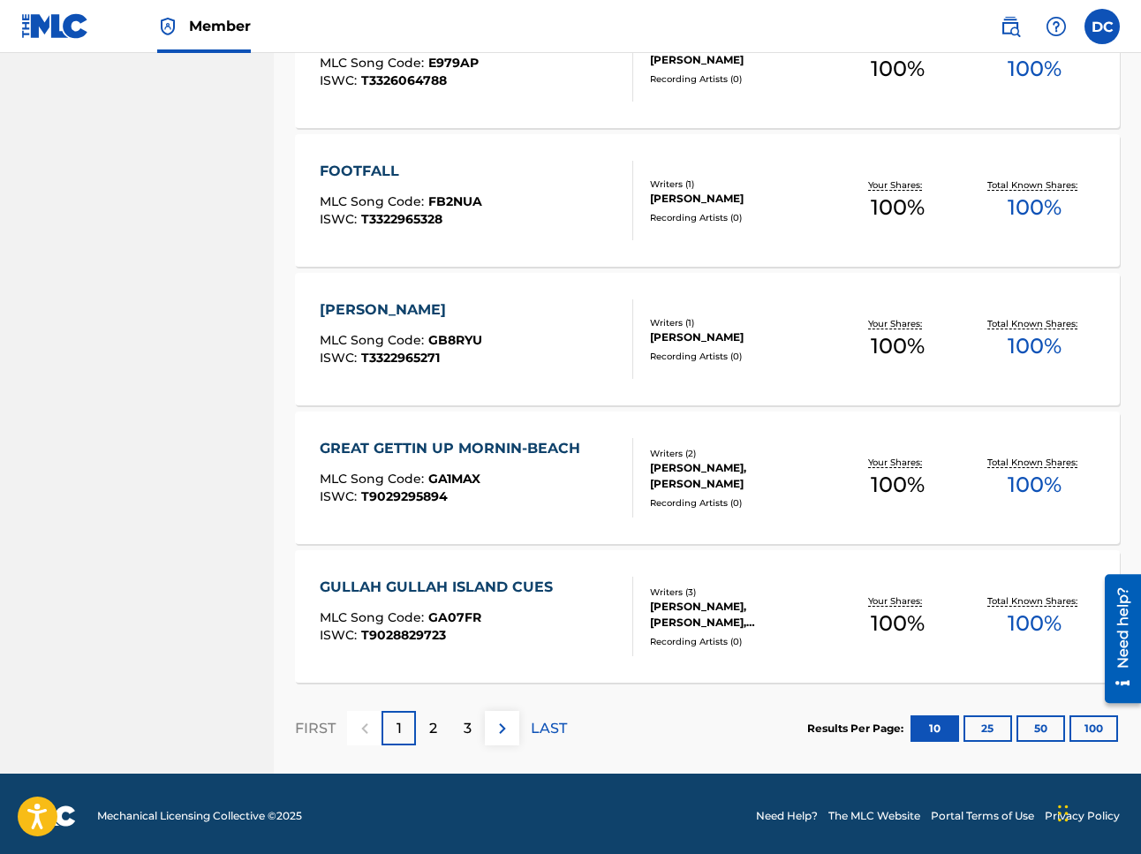
click at [436, 722] on p "2" at bounding box center [433, 728] width 8 height 21
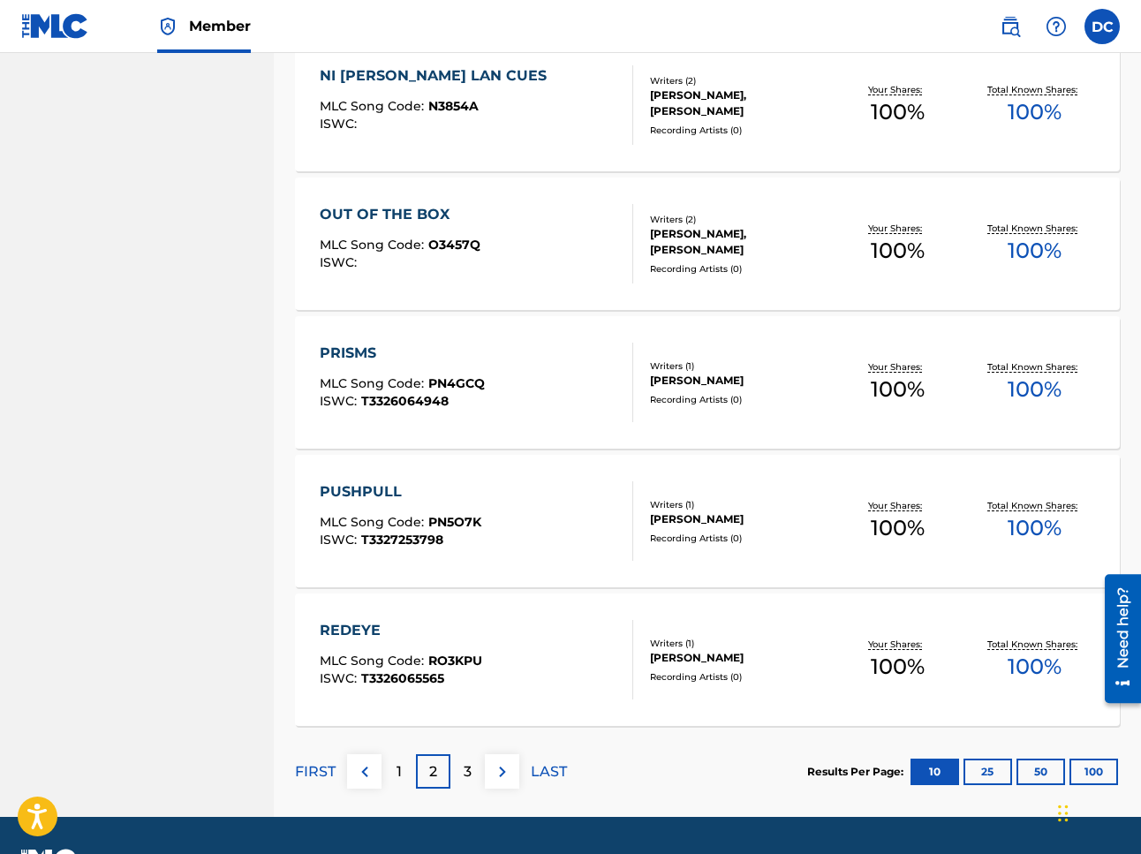
scroll to position [1121, 0]
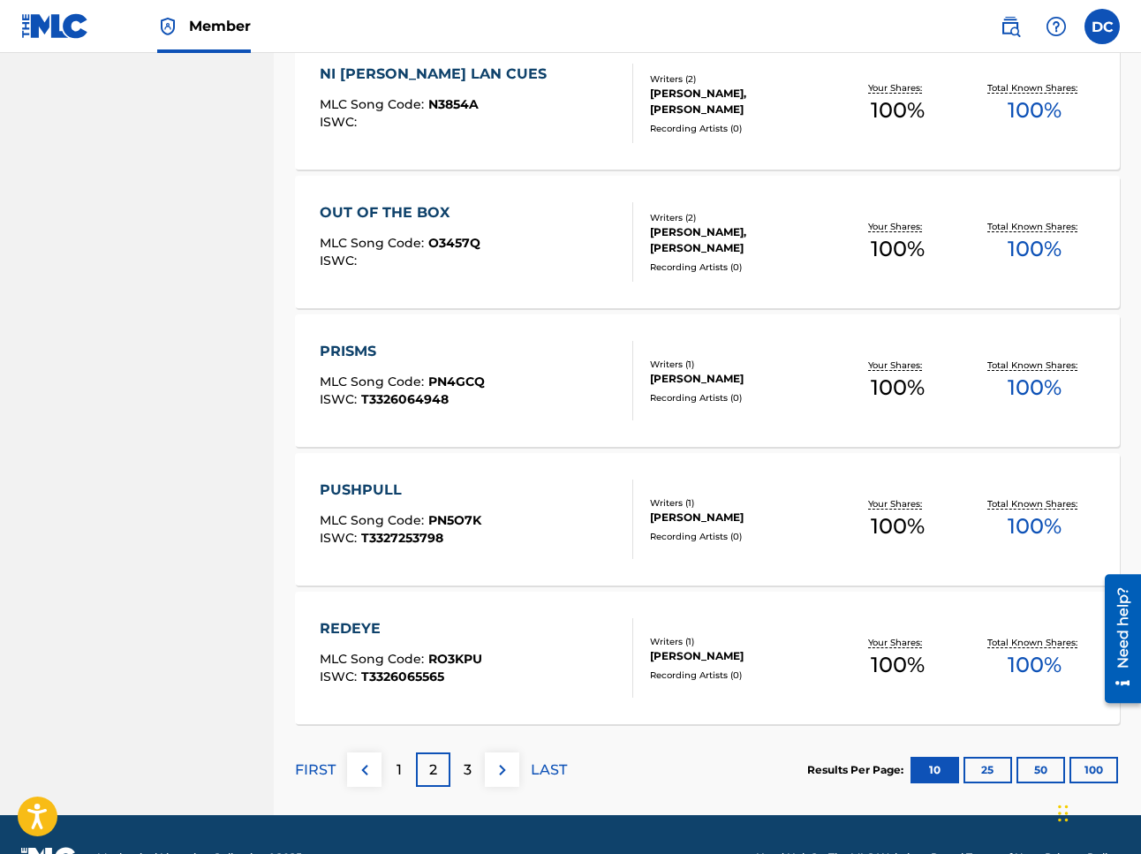
click at [467, 774] on p "3" at bounding box center [467, 769] width 8 height 21
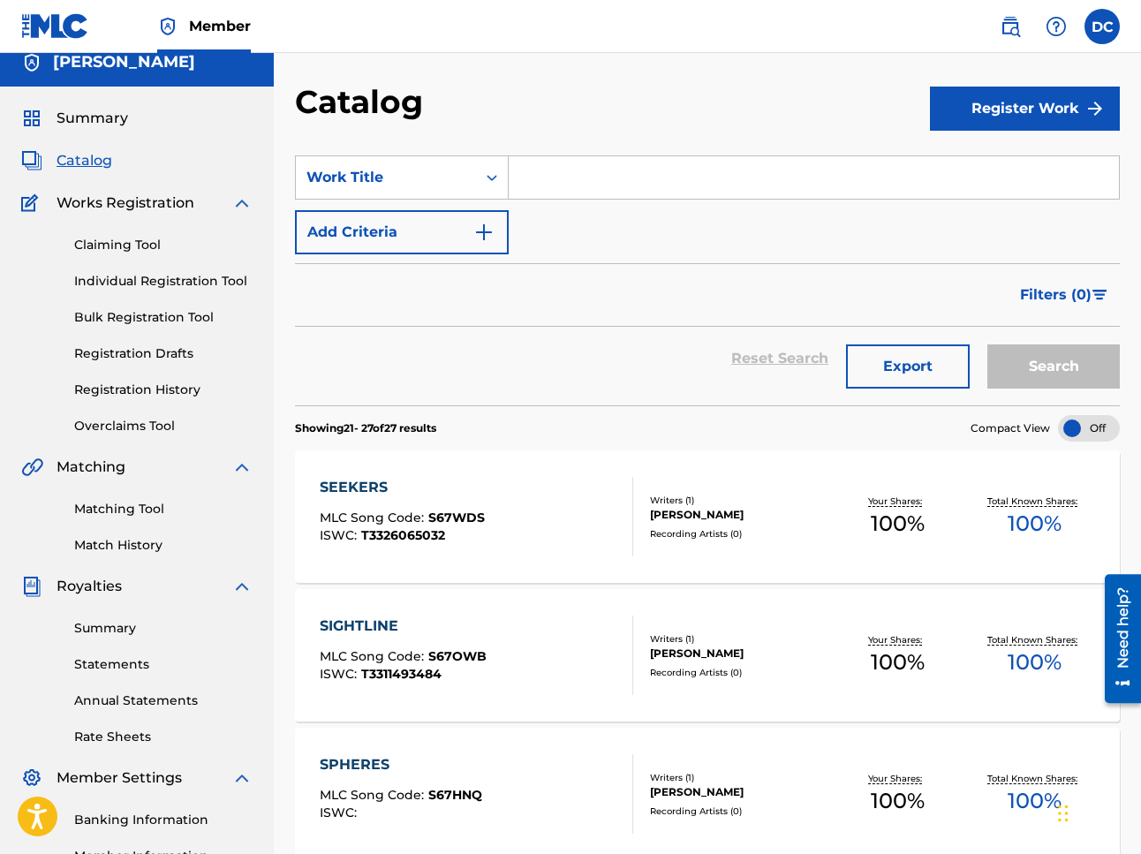
scroll to position [0, 0]
